Goal: Check status

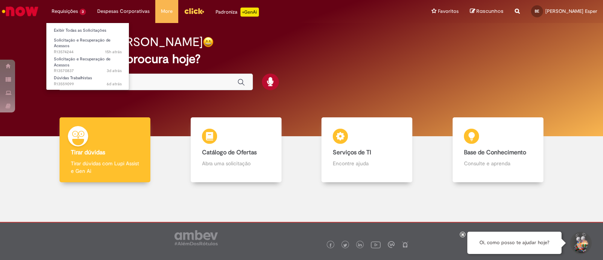
click at [74, 17] on li "Requisições 3 Exibir Todas as Solicitações Solicitação e Recuperação de Acessos…" at bounding box center [69, 11] width 46 height 23
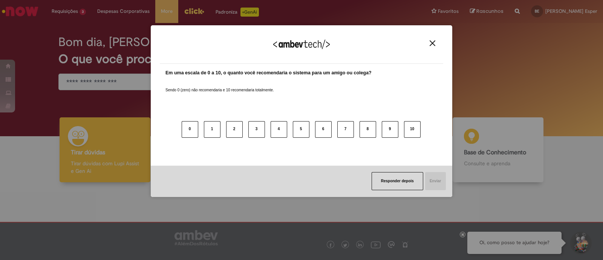
click at [436, 44] on button "Close" at bounding box center [433, 43] width 10 height 6
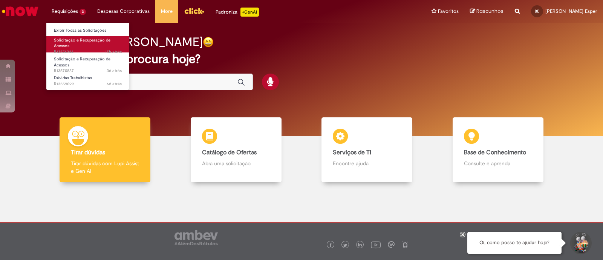
click at [78, 39] on span "Solicitação e Recuperação de Acessos" at bounding box center [82, 43] width 57 height 12
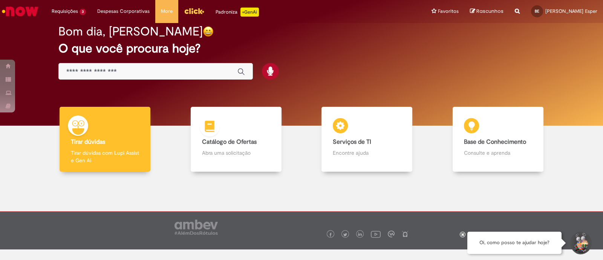
scroll to position [16, 0]
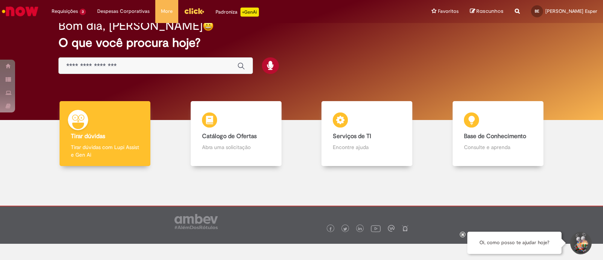
click at [464, 233] on icon at bounding box center [463, 234] width 3 height 4
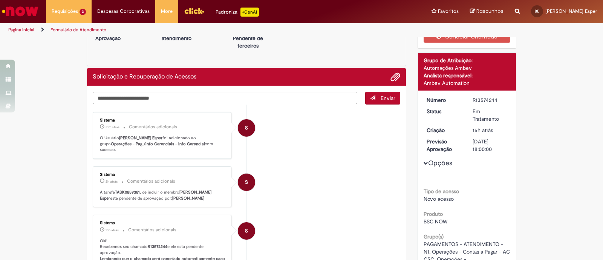
scroll to position [0, 0]
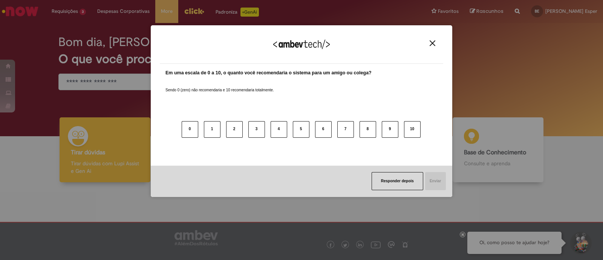
click at [430, 38] on div "Agradecemos seu feedback!" at bounding box center [302, 48] width 284 height 29
drag, startPoint x: 428, startPoint y: 38, endPoint x: 433, endPoint y: 41, distance: 6.8
click at [429, 38] on div "Agradecemos seu feedback!" at bounding box center [302, 48] width 284 height 29
click at [433, 43] on img "Close" at bounding box center [433, 43] width 6 height 6
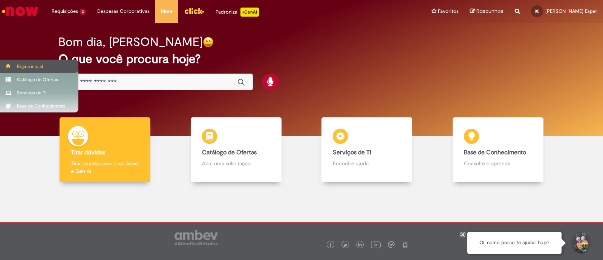
click at [45, 65] on div "Página inicial" at bounding box center [39, 66] width 78 height 13
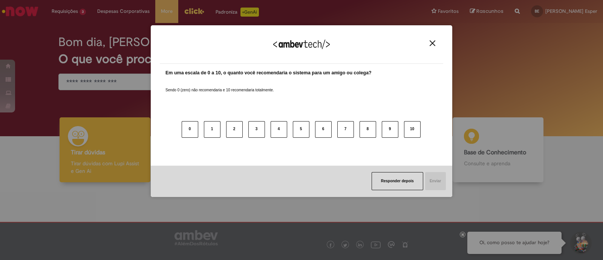
click at [436, 44] on button "Close" at bounding box center [433, 43] width 10 height 6
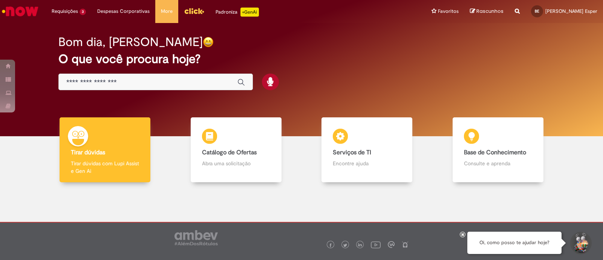
click at [515, 8] on icon "Search from all sources" at bounding box center [517, 7] width 5 height 14
click at [385, 67] on div "Bom dia, Barbara O que você procura hoje?" at bounding box center [301, 63] width 513 height 64
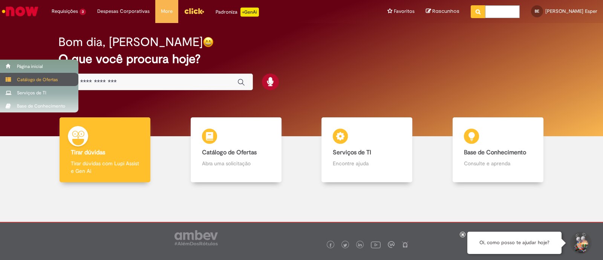
click at [60, 82] on div "Catálogo de Ofertas" at bounding box center [39, 79] width 78 height 13
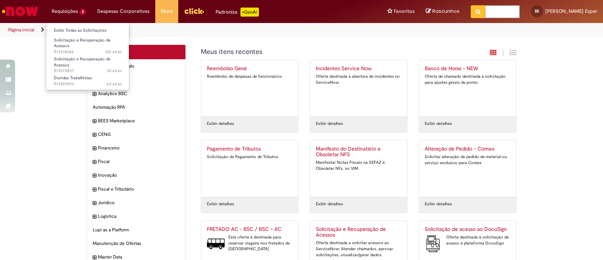
click at [82, 14] on li "Requisições 3 Exibir Todas as Solicitações Solicitação e Recuperação de Acessos…" at bounding box center [69, 11] width 46 height 23
click at [84, 29] on link "Exibir Todas as Solicitações" at bounding box center [87, 30] width 83 height 8
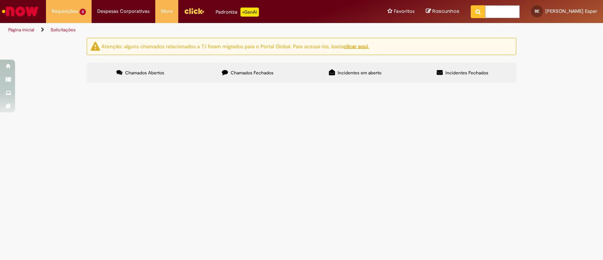
click at [0, 0] on span "Acesso para visualizar historico de chamados" at bounding box center [0, 0] width 0 height 0
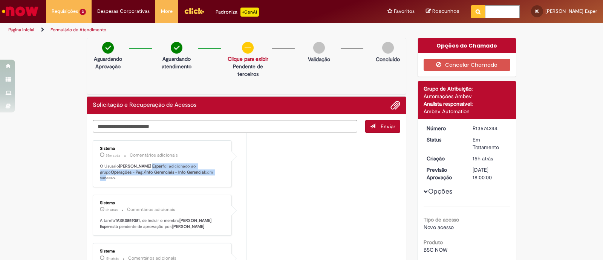
drag, startPoint x: 144, startPoint y: 167, endPoint x: 203, endPoint y: 179, distance: 60.0
click at [203, 179] on div "Sistema 35m atrás 35 minutos atrás Comentários adicionais O Usuário Barbara Fer…" at bounding box center [162, 163] width 139 height 47
click at [196, 174] on div "Sistema 35m atrás 35 minutos atrás Comentários adicionais O Usuário Barbara Fer…" at bounding box center [162, 164] width 134 height 42
drag, startPoint x: 188, startPoint y: 170, endPoint x: 96, endPoint y: 171, distance: 92.4
click at [96, 171] on div "Sistema 35m atrás 35 minutos atrás Comentários adicionais O Usuário Barbara Fer…" at bounding box center [162, 164] width 134 height 42
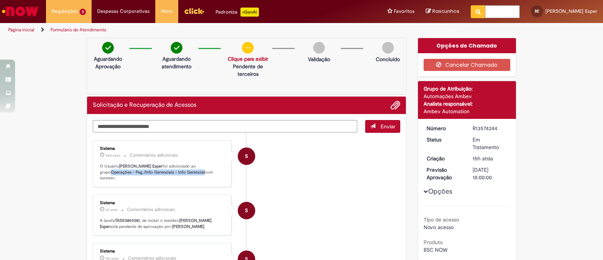
copy b "Operações - Pag./Info Gerenciais - Info Gerencial"
